Goal: Transaction & Acquisition: Purchase product/service

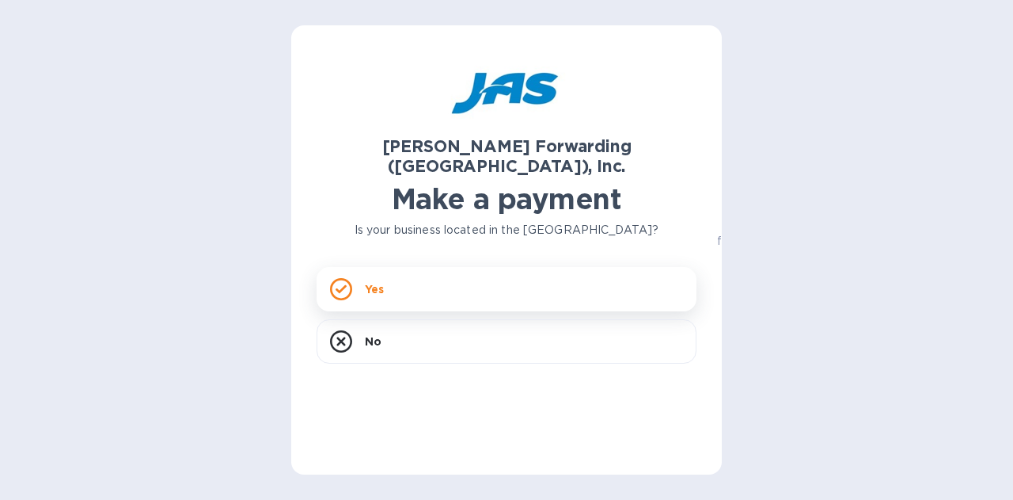
click at [386, 267] on div "Yes" at bounding box center [507, 289] width 380 height 44
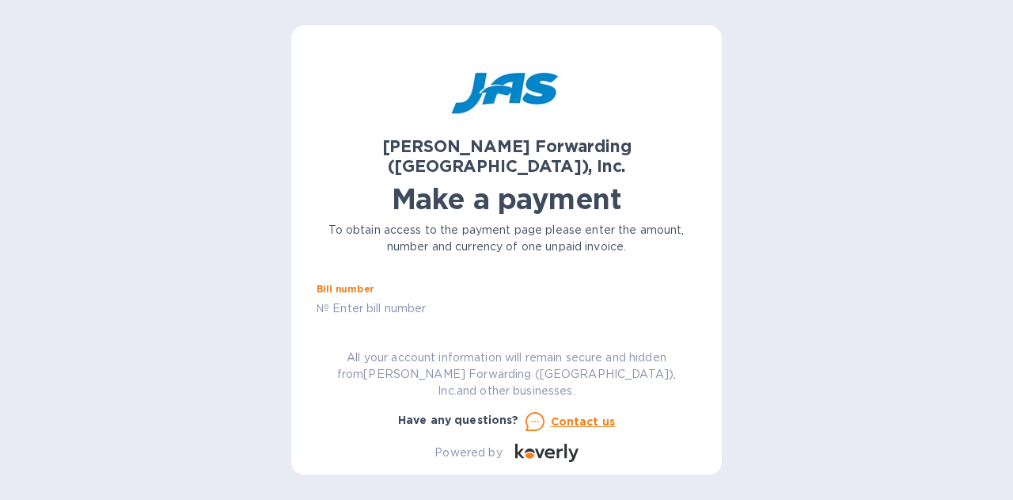
click at [445, 296] on input "text" at bounding box center [512, 308] width 367 height 24
type input "den503400766"
type input "650"
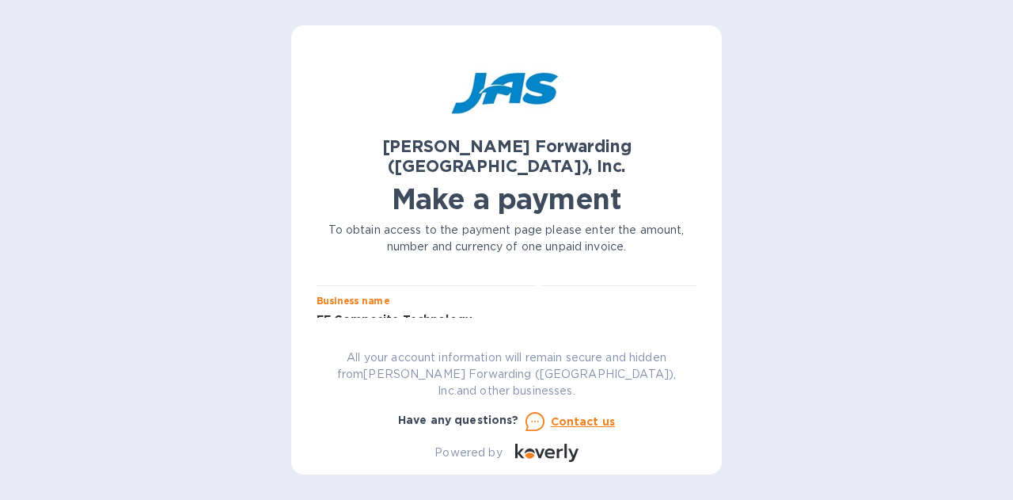
type input "EF Composite Technology"
type input "EFCOMPCLD"
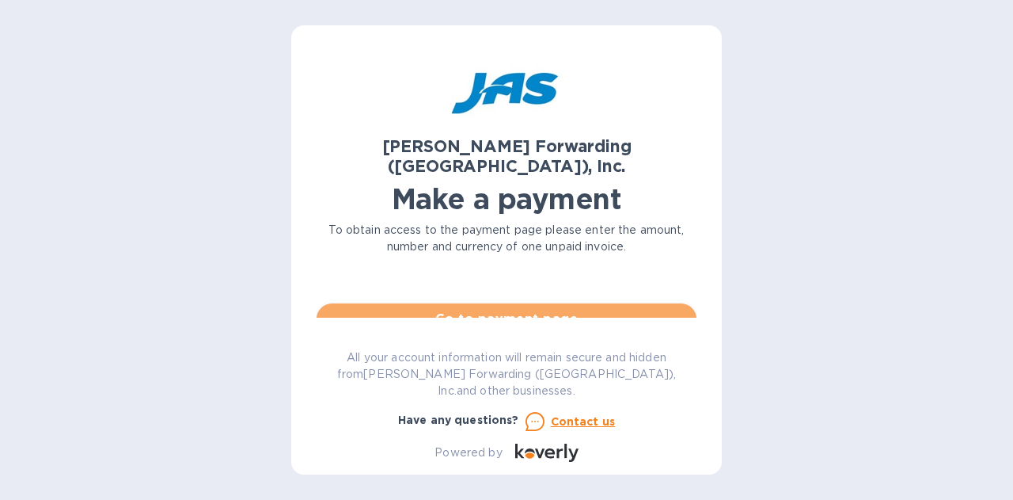
click at [586, 310] on span "Go to payment page" at bounding box center [506, 319] width 355 height 19
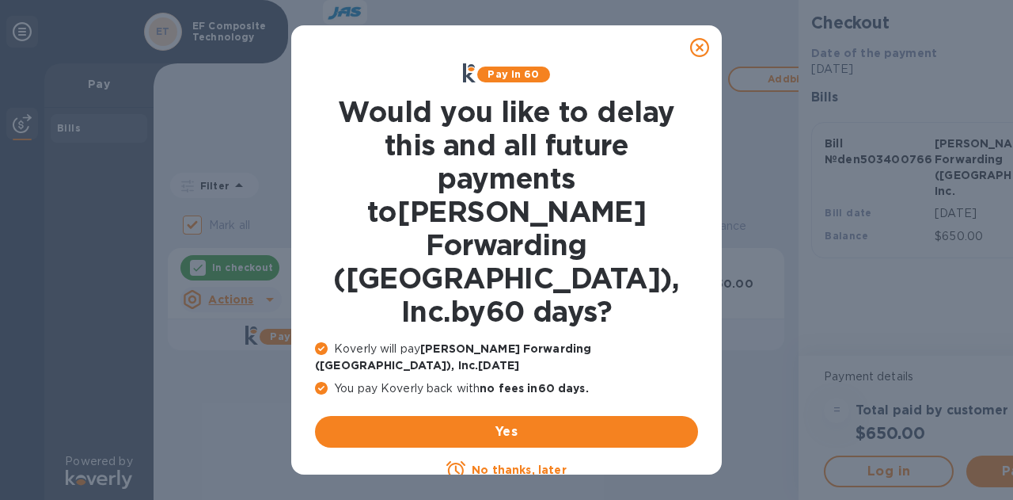
click at [549, 463] on u "No thanks, later" at bounding box center [519, 469] width 94 height 13
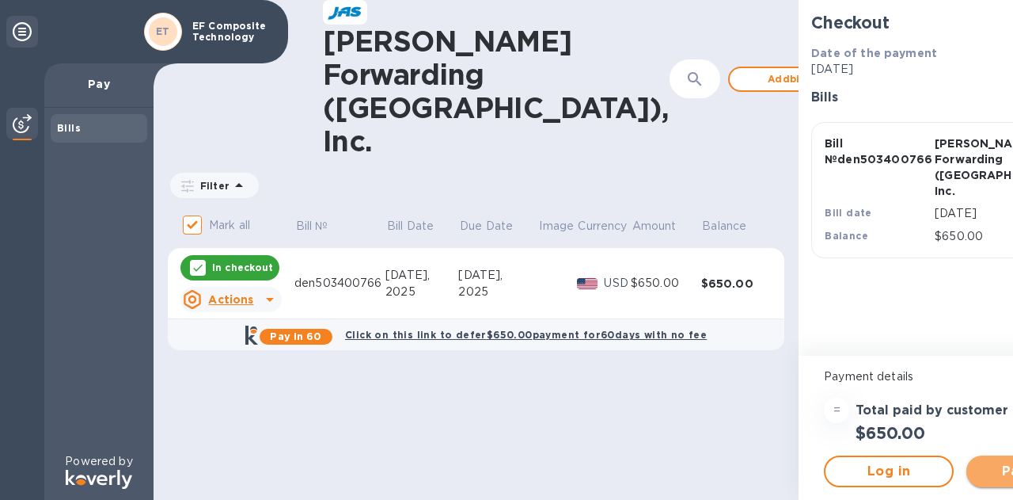
click at [979, 472] on span "Pay now" at bounding box center [1031, 471] width 105 height 19
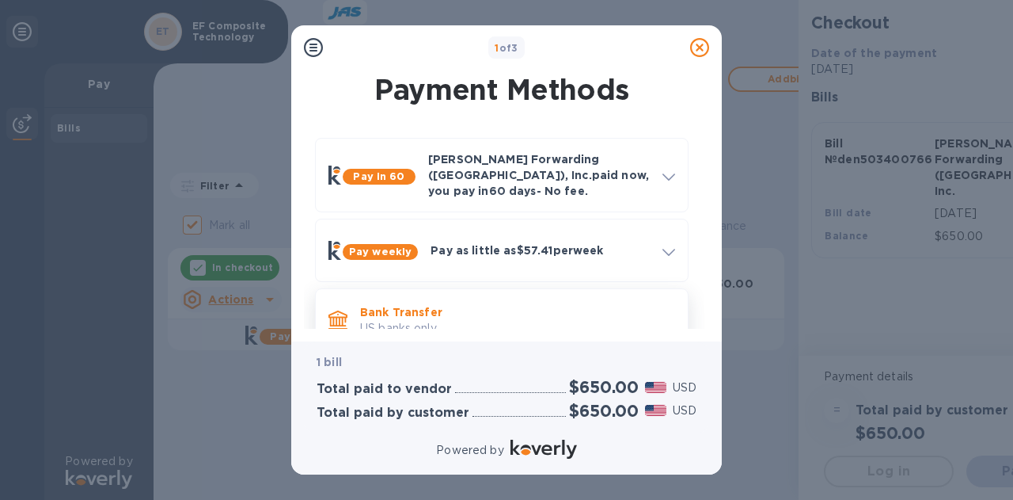
click at [482, 320] on p "US banks only." at bounding box center [517, 328] width 315 height 17
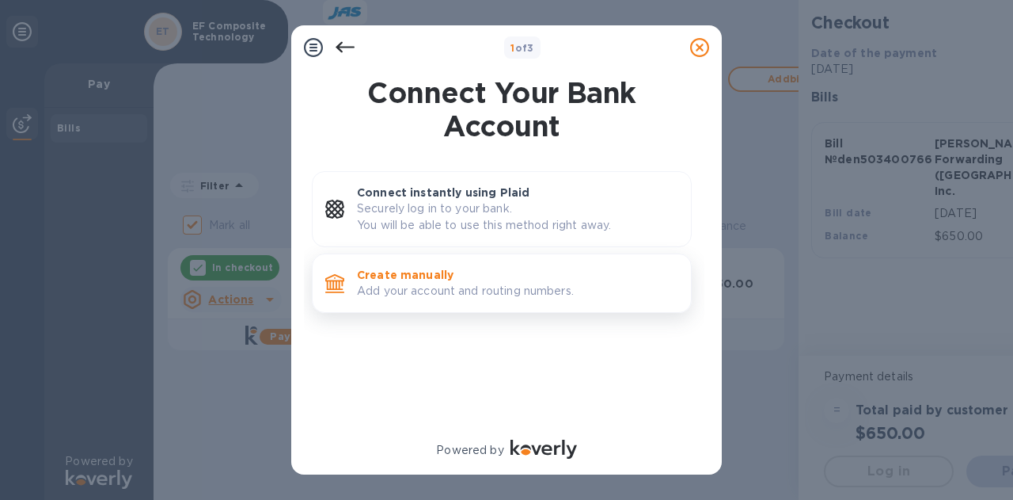
click at [479, 286] on p "Add your account and routing numbers." at bounding box center [517, 291] width 321 height 17
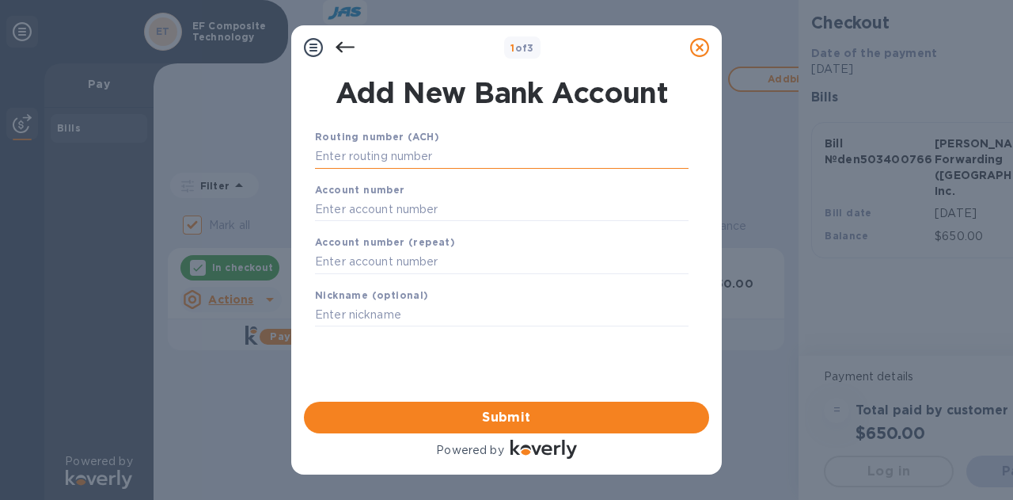
click at [514, 150] on input "text" at bounding box center [502, 157] width 374 height 24
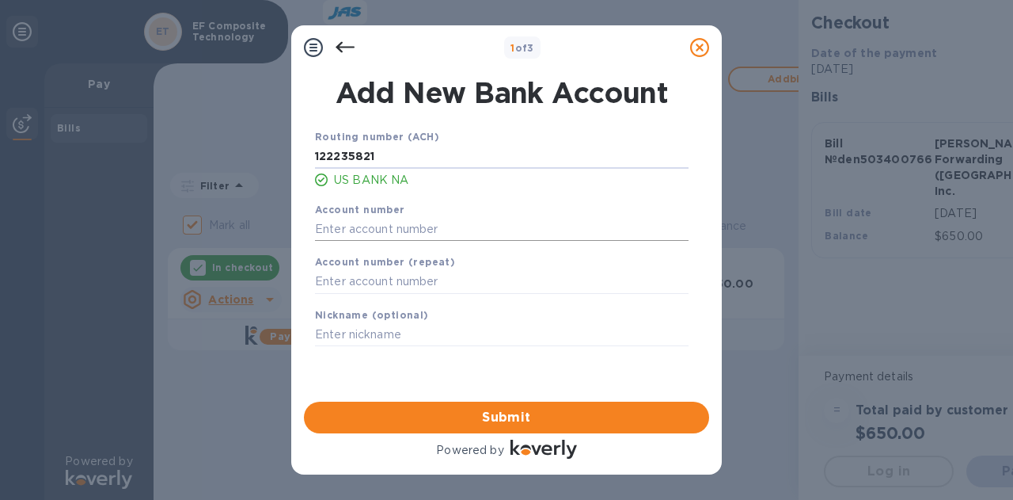
type input "122235821"
click at [361, 234] on input "text" at bounding box center [502, 229] width 374 height 24
type input "155501053708"
click at [340, 283] on input "text" at bounding box center [502, 282] width 374 height 24
type input "155501053708"
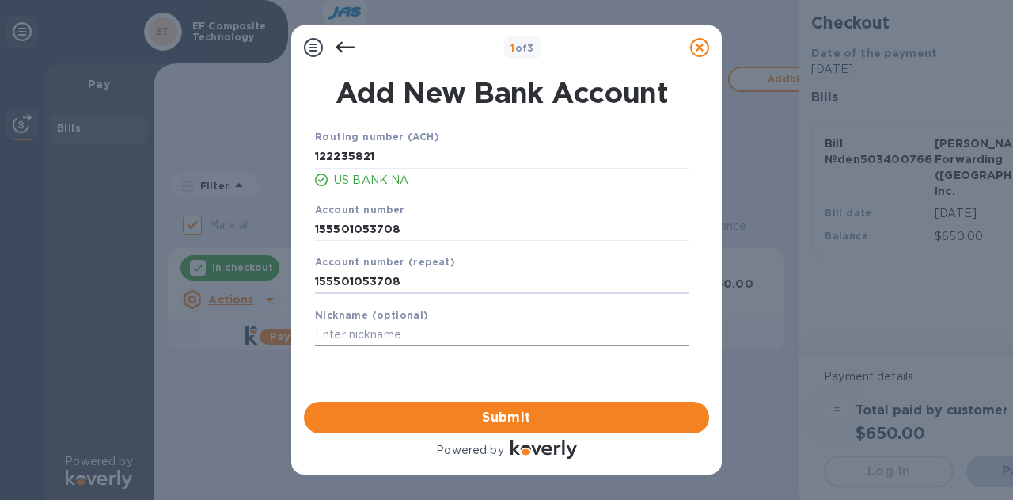
click at [374, 337] on input "text" at bounding box center [502, 335] width 374 height 24
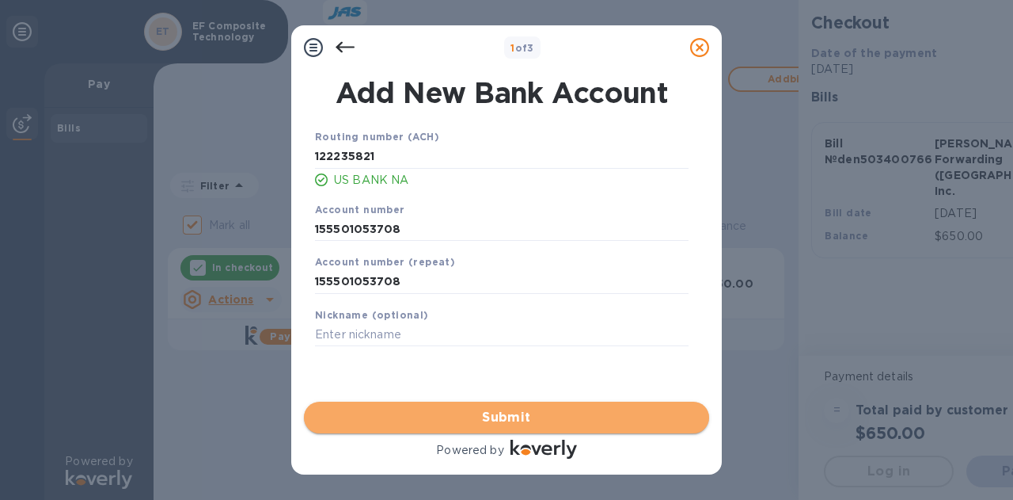
click at [445, 419] on span "Submit" at bounding box center [507, 417] width 380 height 19
